Goal: Information Seeking & Learning: Learn about a topic

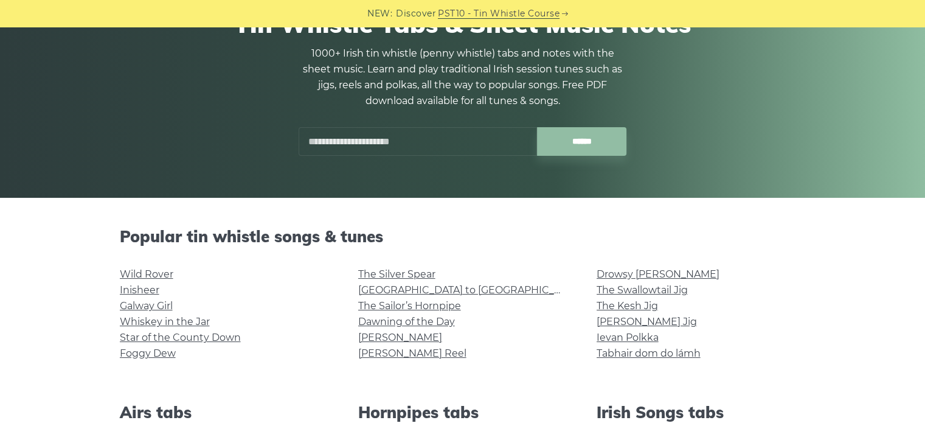
scroll to position [126, 0]
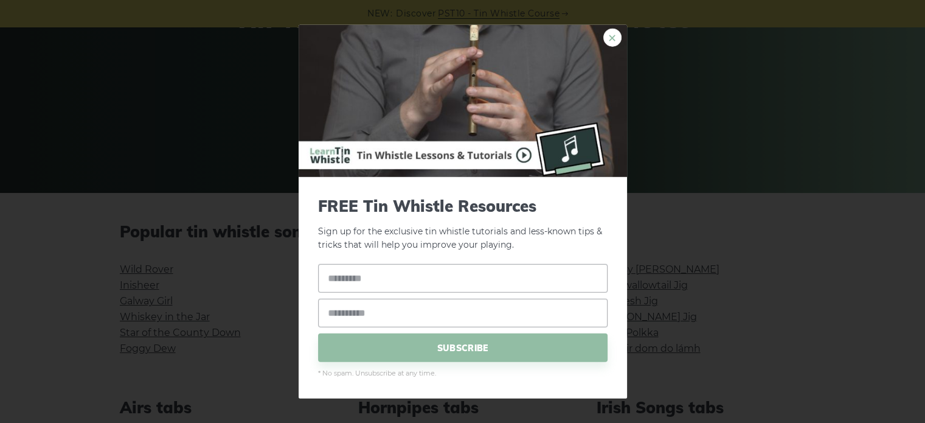
click at [616, 38] on link "×" at bounding box center [612, 37] width 18 height 18
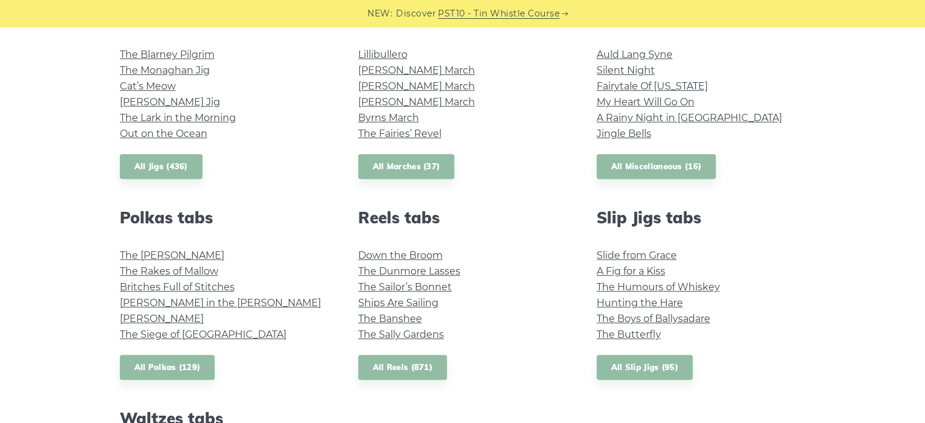
scroll to position [719, 0]
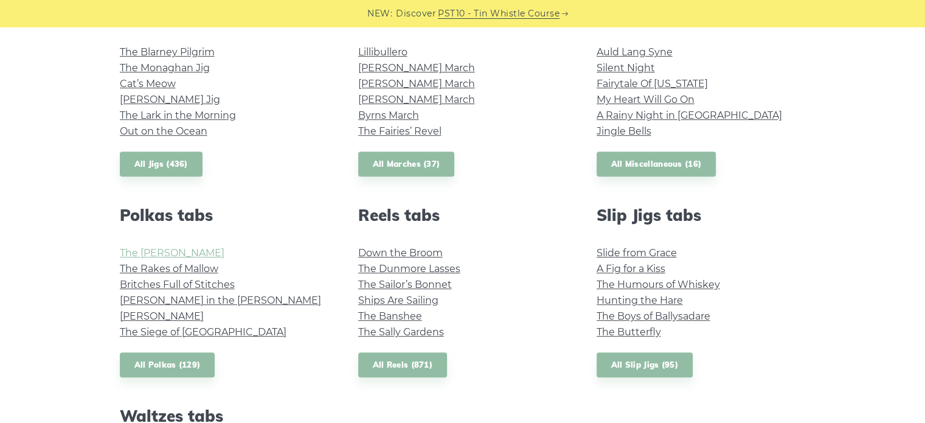
click at [127, 257] on link "The [PERSON_NAME]" at bounding box center [172, 253] width 105 height 12
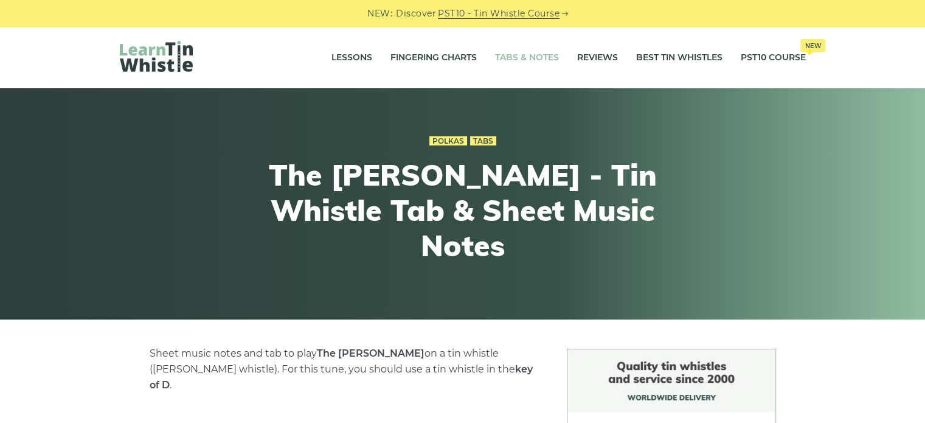
click at [531, 55] on link "Tabs & Notes" at bounding box center [527, 58] width 64 height 30
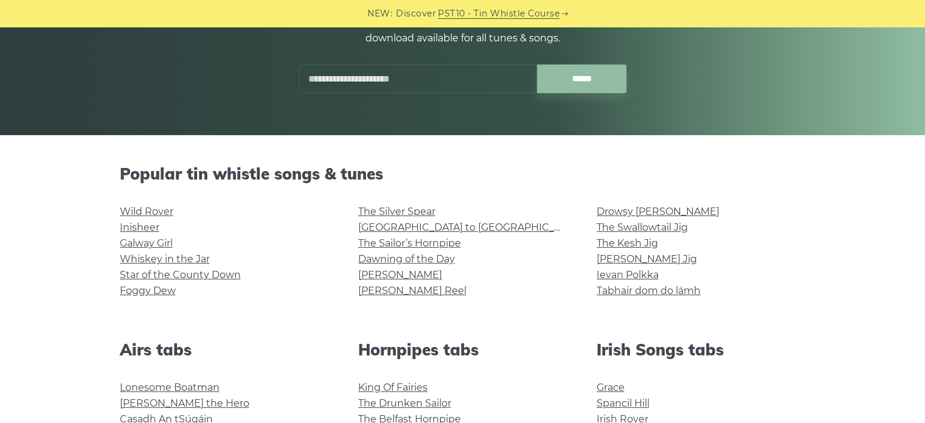
scroll to position [225, 0]
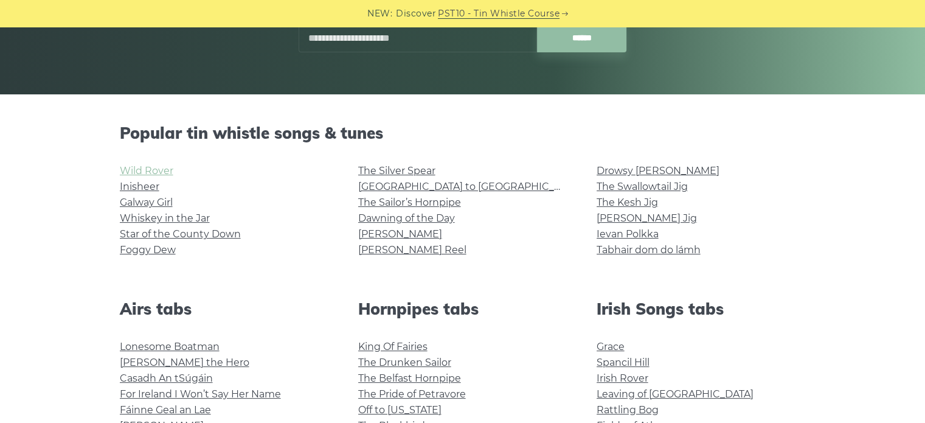
click at [162, 167] on link "Wild Rover" at bounding box center [147, 171] width 54 height 12
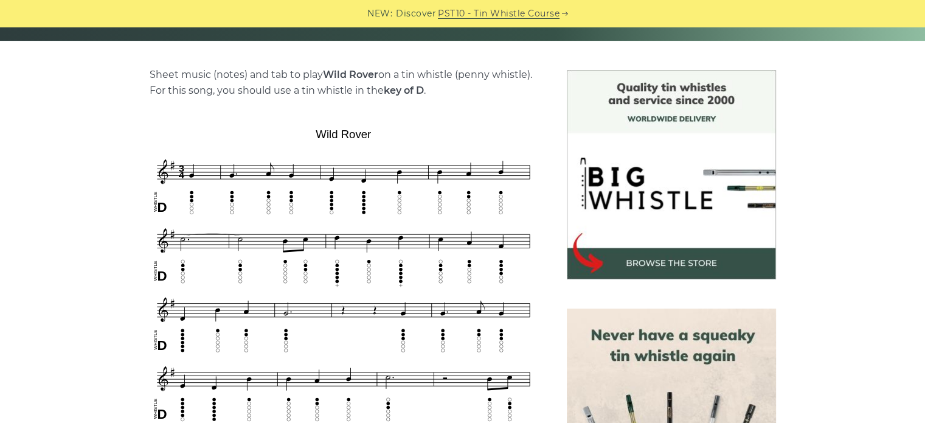
scroll to position [279, 0]
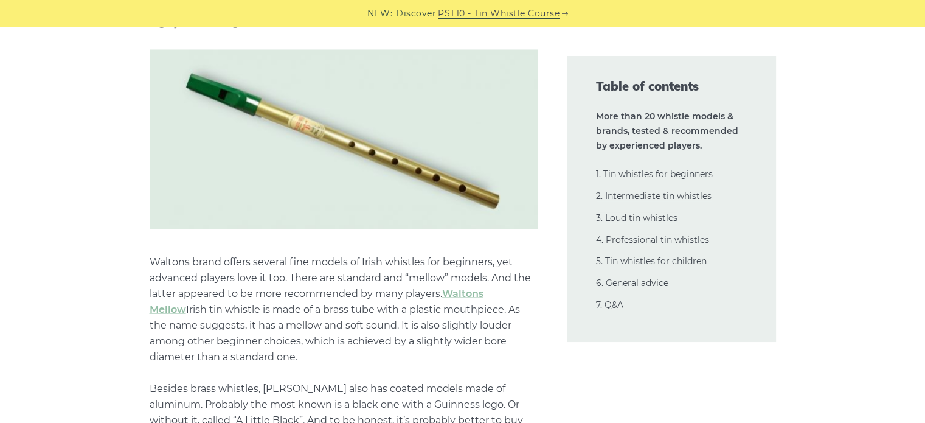
scroll to position [2125, 0]
click at [319, 165] on img at bounding box center [344, 139] width 388 height 179
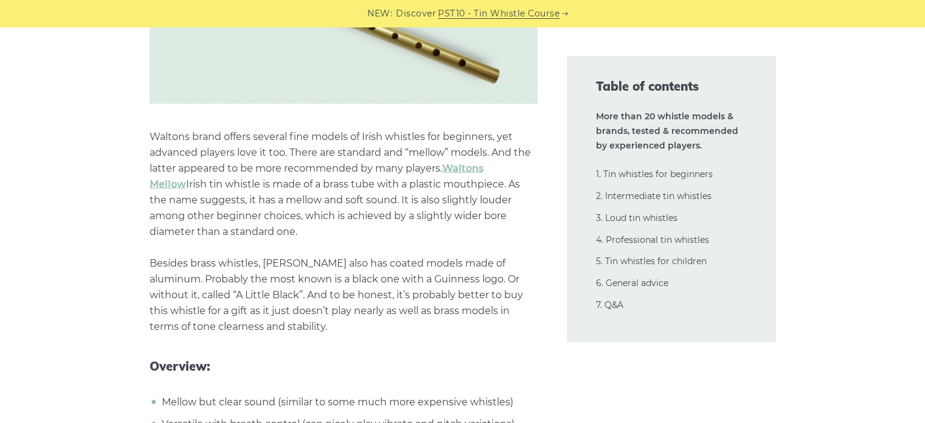
scroll to position [2253, 0]
click at [319, 165] on p "Waltons brand offers several fine models of Irish whistles for beginners, yet a…" at bounding box center [344, 229] width 388 height 205
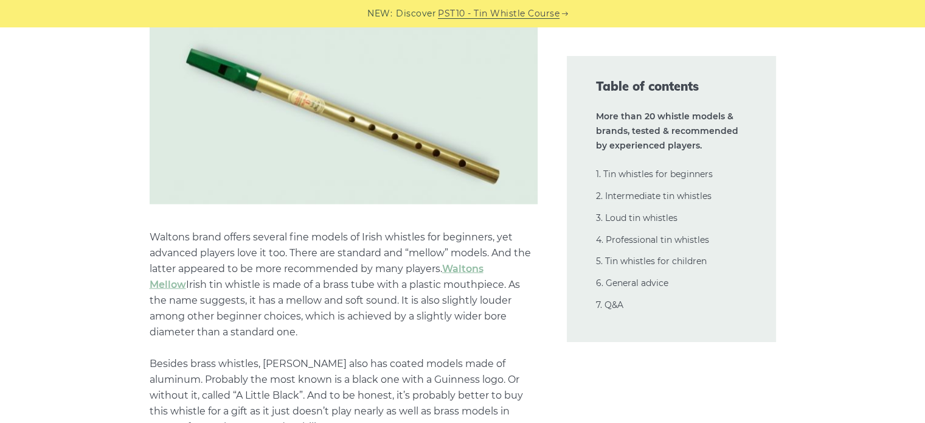
scroll to position [2154, 0]
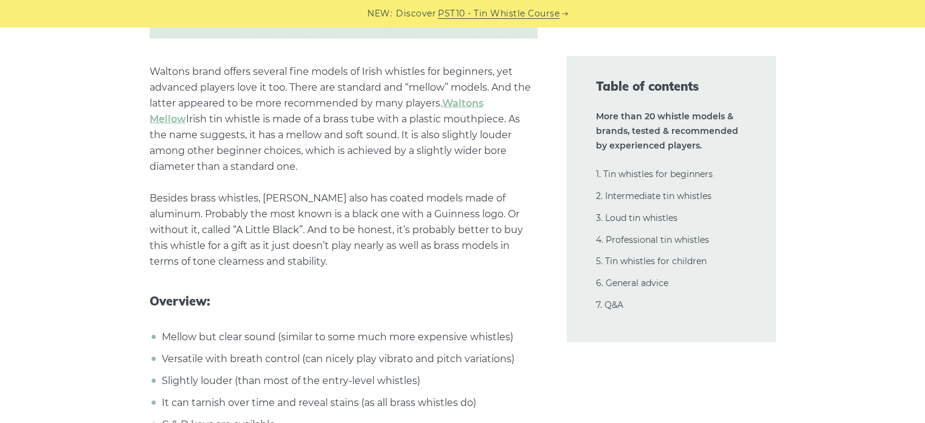
drag, startPoint x: 322, startPoint y: 204, endPoint x: 272, endPoint y: 246, distance: 65.1
click at [272, 246] on p "Waltons brand offers several fine models of Irish whistles for beginners, yet a…" at bounding box center [344, 166] width 388 height 205
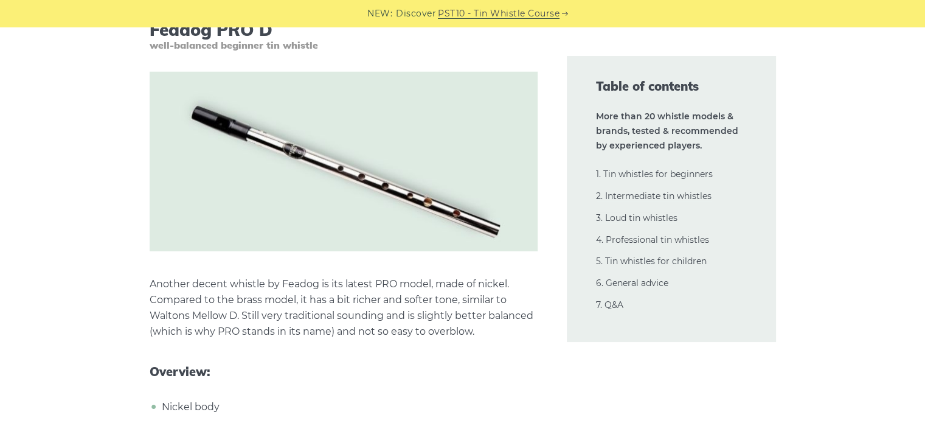
scroll to position [3435, 0]
click at [445, 207] on img at bounding box center [344, 160] width 388 height 179
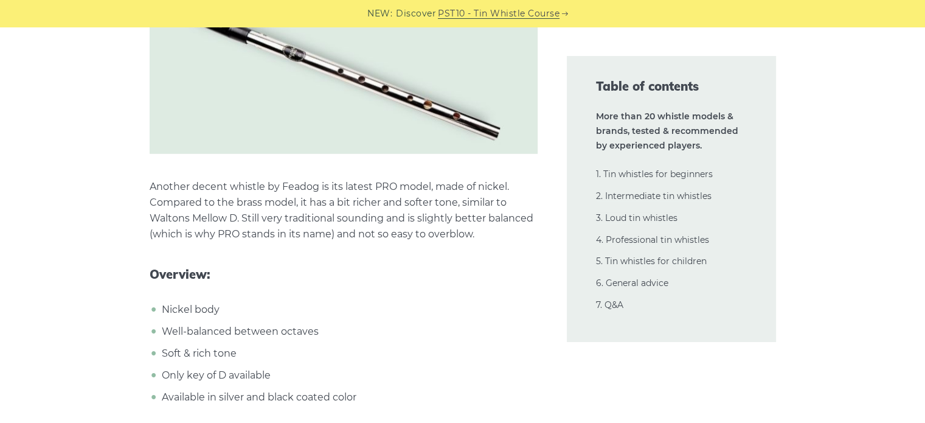
click at [445, 207] on p "Another decent whistle by Feadog is its latest PRO model, made of nickel. Compa…" at bounding box center [344, 210] width 388 height 63
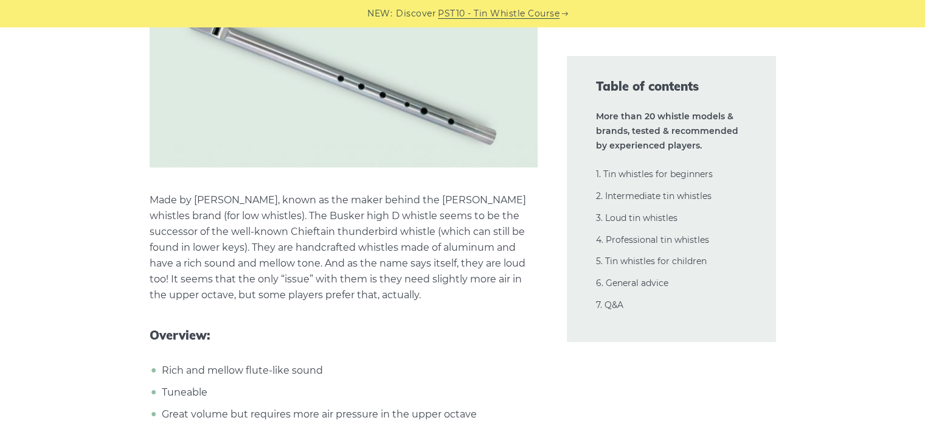
scroll to position [14520, 0]
